Goal: Information Seeking & Learning: Find specific fact

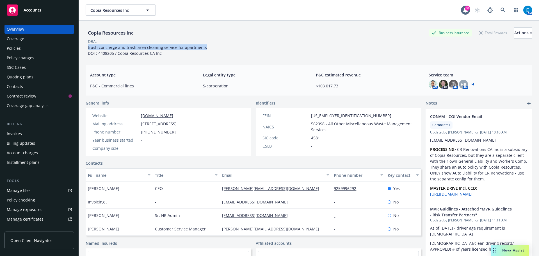
drag, startPoint x: 88, startPoint y: 47, endPoint x: 202, endPoint y: 49, distance: 114.2
click at [202, 49] on span "trash concierge and trash area cleaning service for apartments DOT: 4408205 / C…" at bounding box center [147, 50] width 119 height 11
copy span "trash concierge and trash area cleaning service for apartments"
